Goal: Transaction & Acquisition: Subscribe to service/newsletter

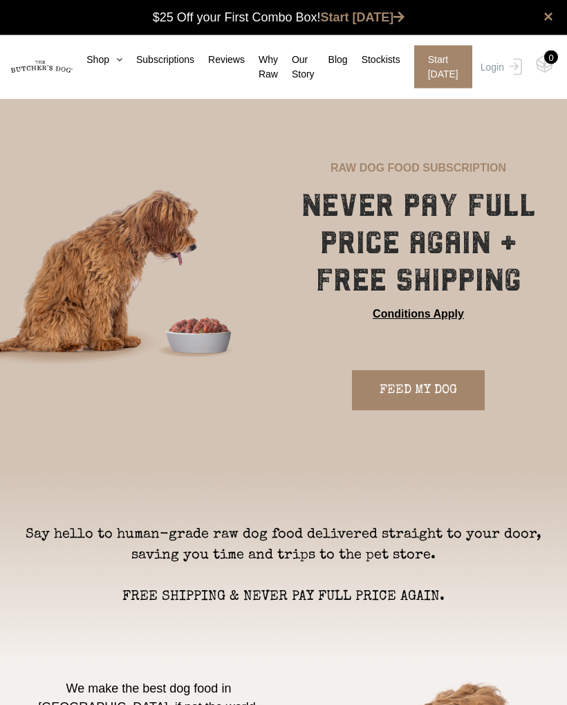
click at [436, 397] on link "FEED MY DOG" at bounding box center [418, 391] width 133 height 40
click at [380, 407] on link "FEED MY DOG" at bounding box center [418, 390] width 133 height 40
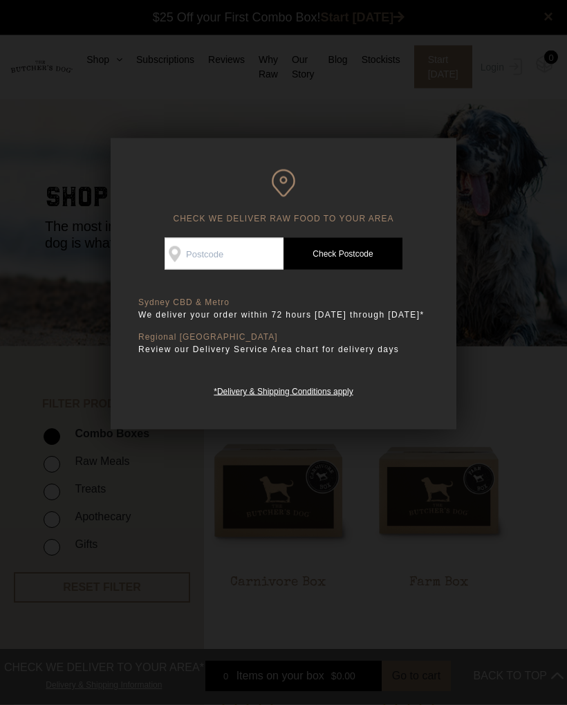
click at [497, 149] on div at bounding box center [283, 352] width 567 height 705
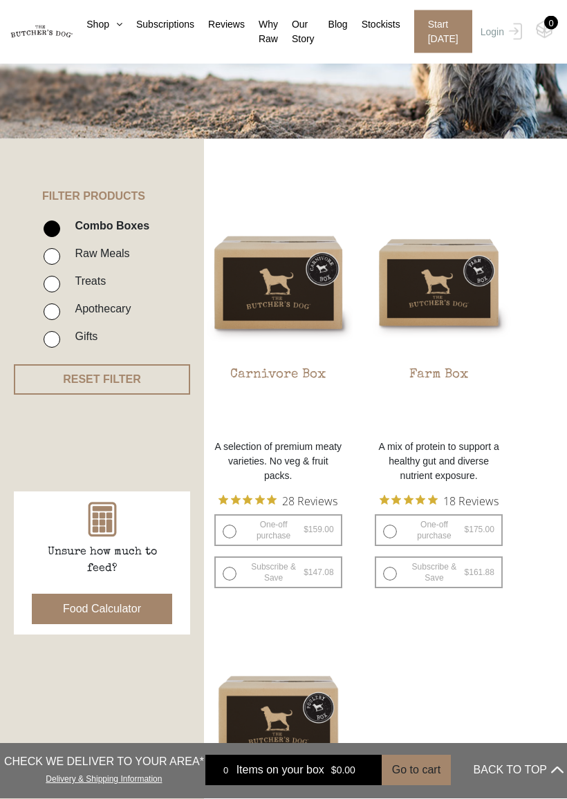
scroll to position [208, 0]
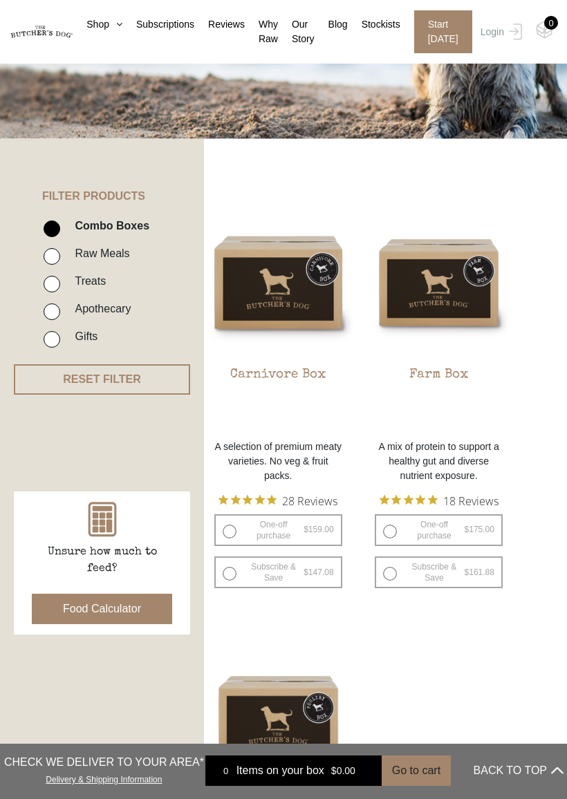
click at [475, 571] on bdi "$ 161.88" at bounding box center [480, 573] width 30 height 10
radio input "true"
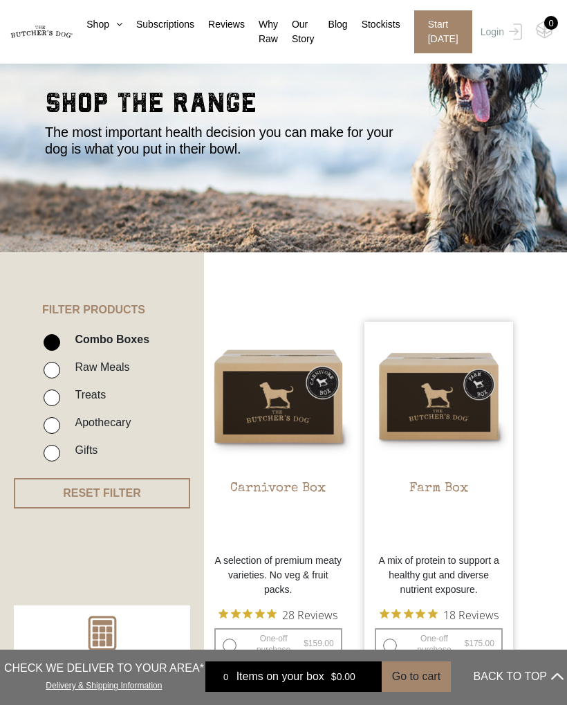
scroll to position [0, 0]
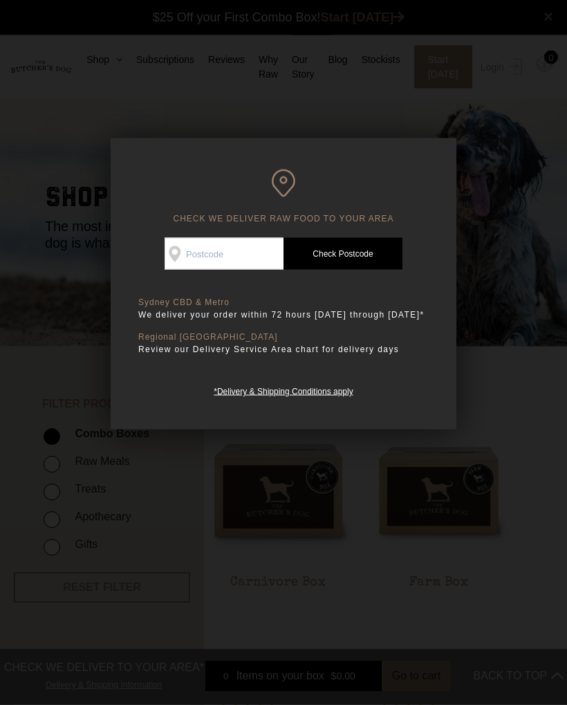
click at [472, 84] on div at bounding box center [283, 352] width 567 height 705
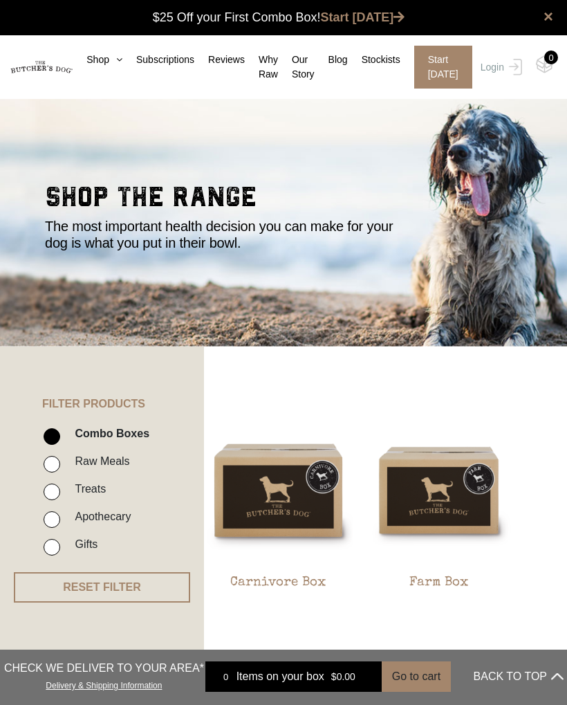
click at [89, 512] on label "Apothecary" at bounding box center [99, 516] width 63 height 19
click at [60, 512] on input "Apothecary" at bounding box center [52, 519] width 17 height 17
checkbox input "true"
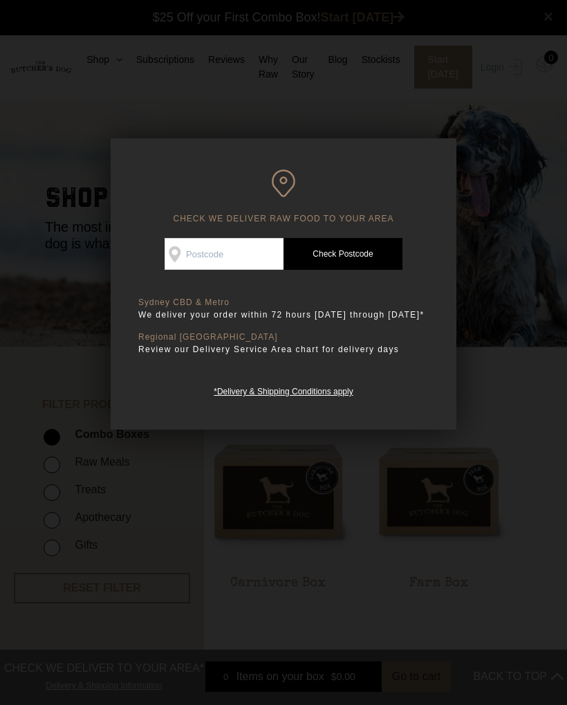
scroll to position [1, 0]
click at [27, 199] on div at bounding box center [283, 352] width 567 height 705
